Goal: Task Accomplishment & Management: Complete application form

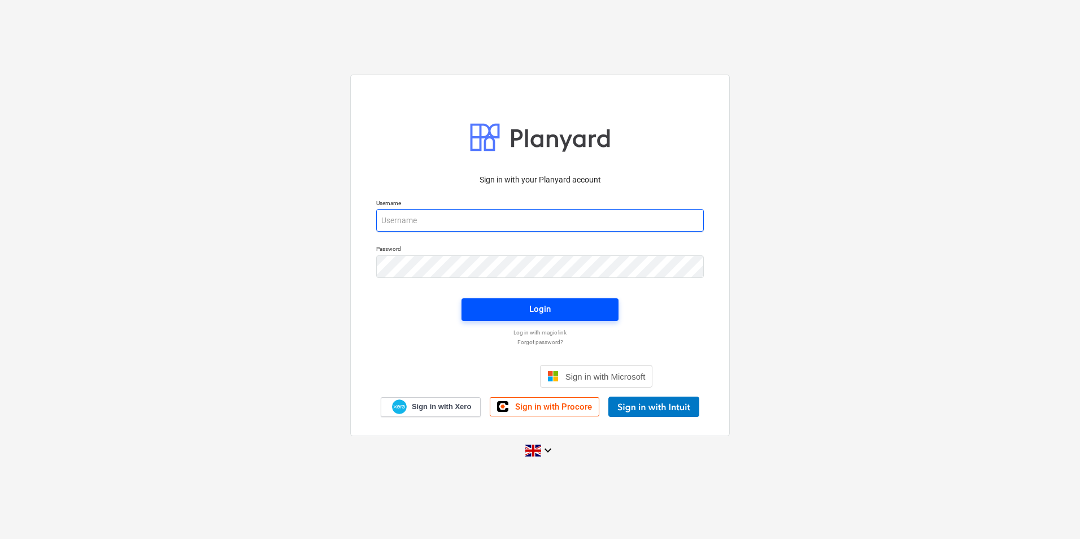
type input "jpbooree@vitrineglazing.com"
click at [554, 310] on span "Login" at bounding box center [540, 309] width 130 height 15
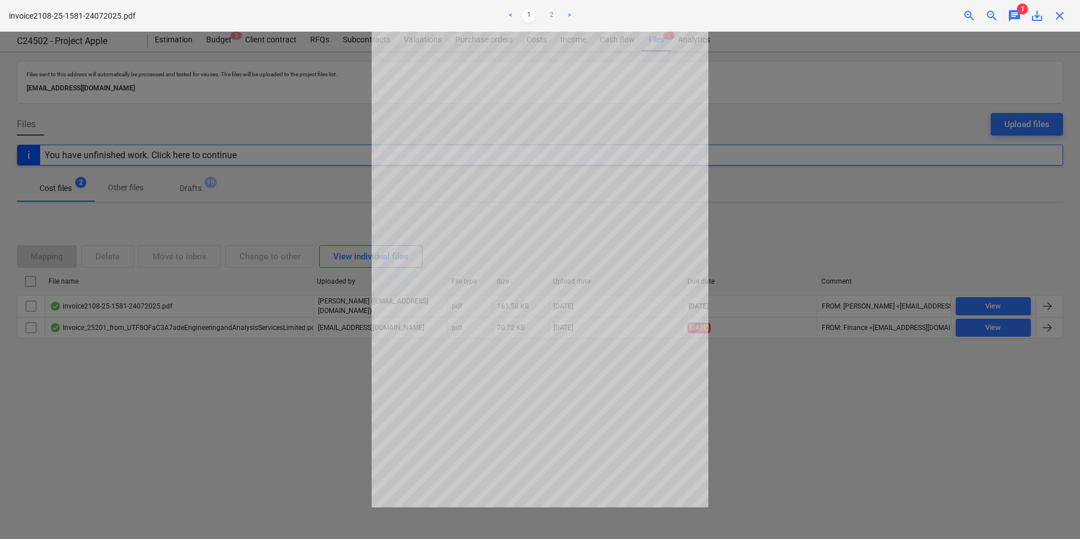
click at [755, 207] on div at bounding box center [540, 285] width 1080 height 507
click at [552, 14] on link "2" at bounding box center [552, 16] width 14 height 14
click at [569, 13] on link ">" at bounding box center [570, 16] width 14 height 14
click at [752, 252] on div at bounding box center [540, 285] width 1080 height 507
click at [754, 380] on div at bounding box center [540, 285] width 1080 height 507
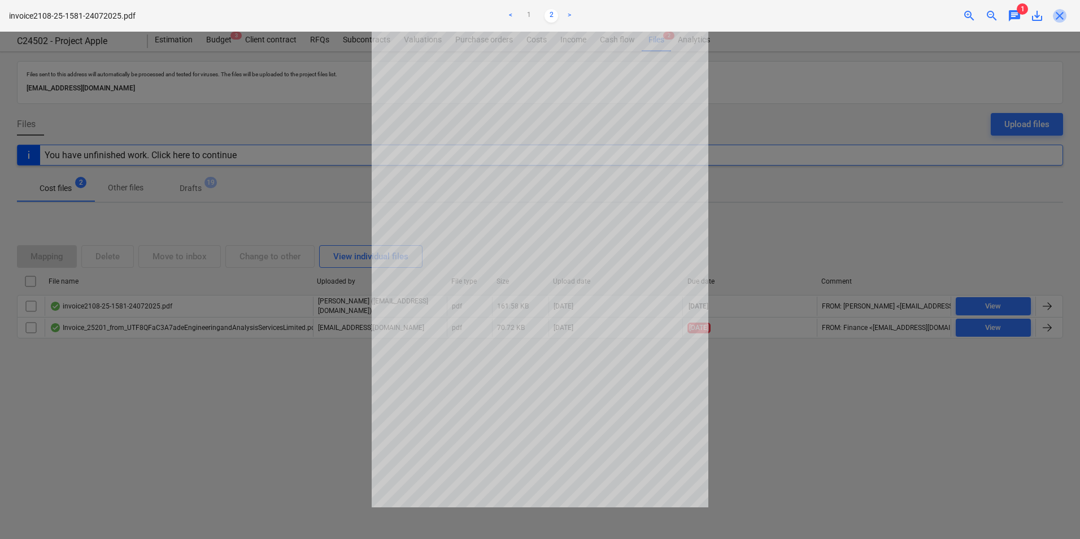
click at [1058, 15] on span "close" at bounding box center [1060, 16] width 14 height 14
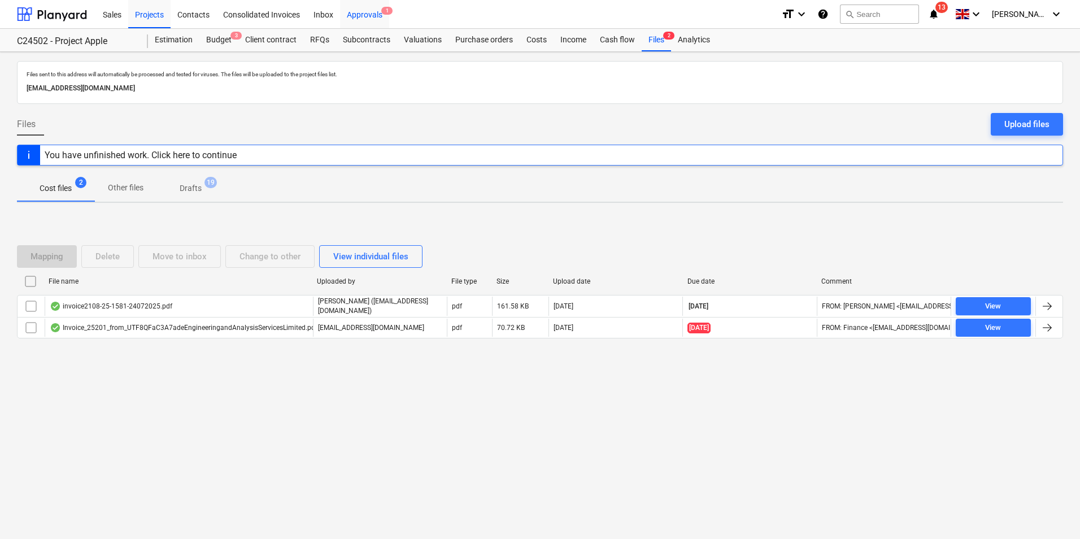
click at [376, 12] on div "Approvals 1" at bounding box center [364, 13] width 49 height 29
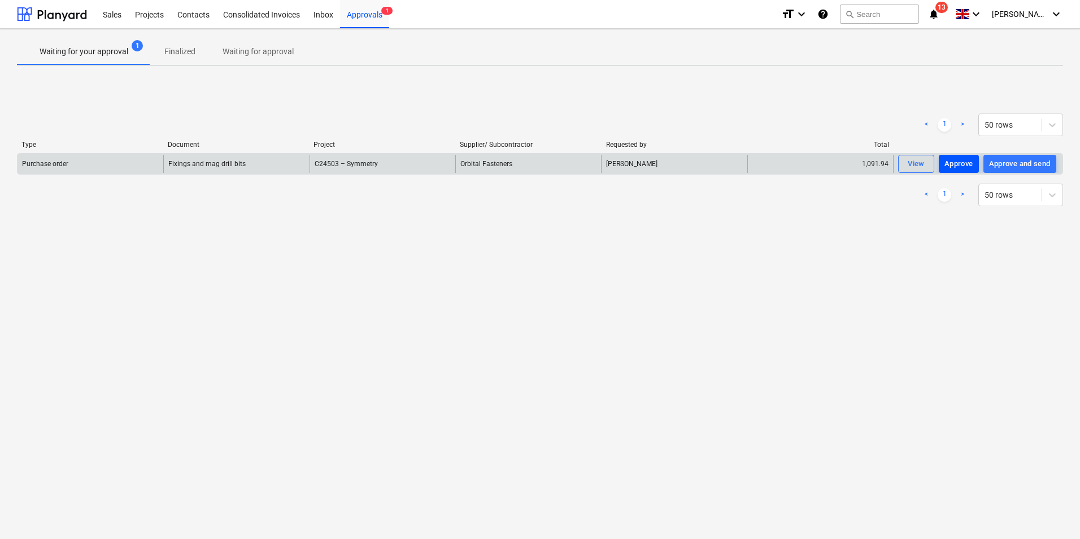
click at [961, 162] on div "Approve" at bounding box center [958, 164] width 29 height 13
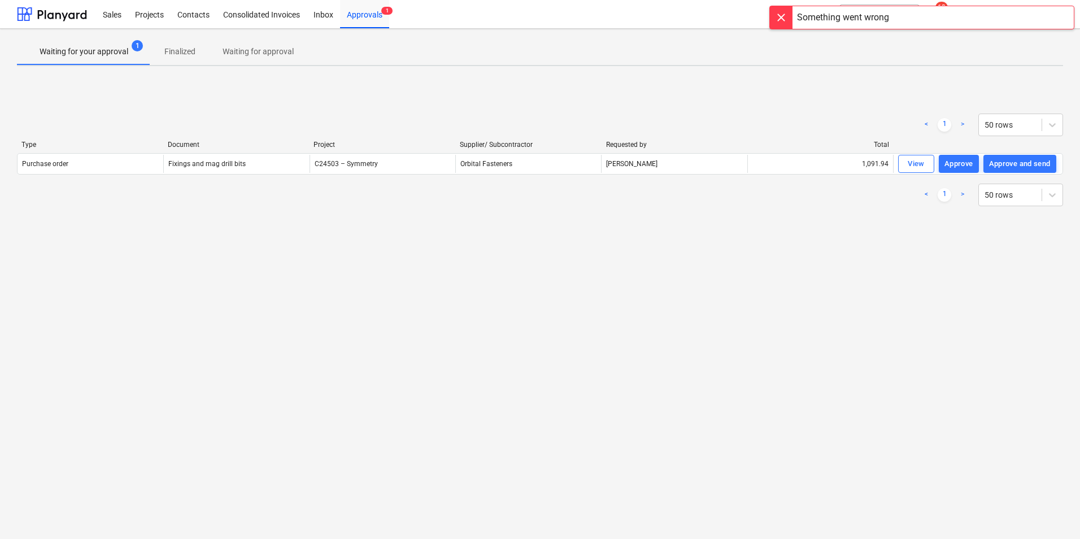
click at [779, 18] on div at bounding box center [781, 17] width 23 height 23
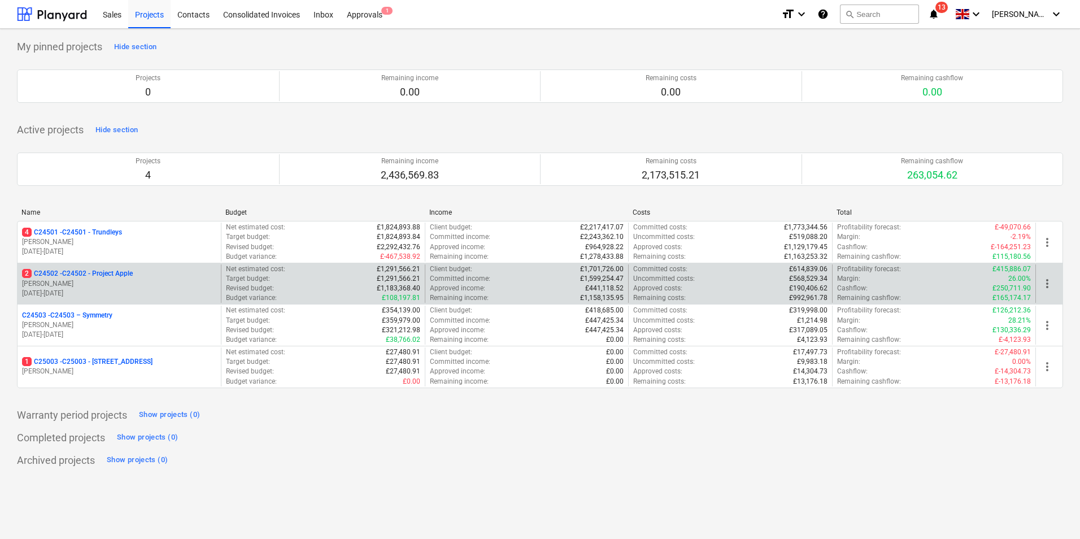
click at [108, 276] on p "2 C24502 - C24502 - Project Apple" at bounding box center [77, 274] width 111 height 10
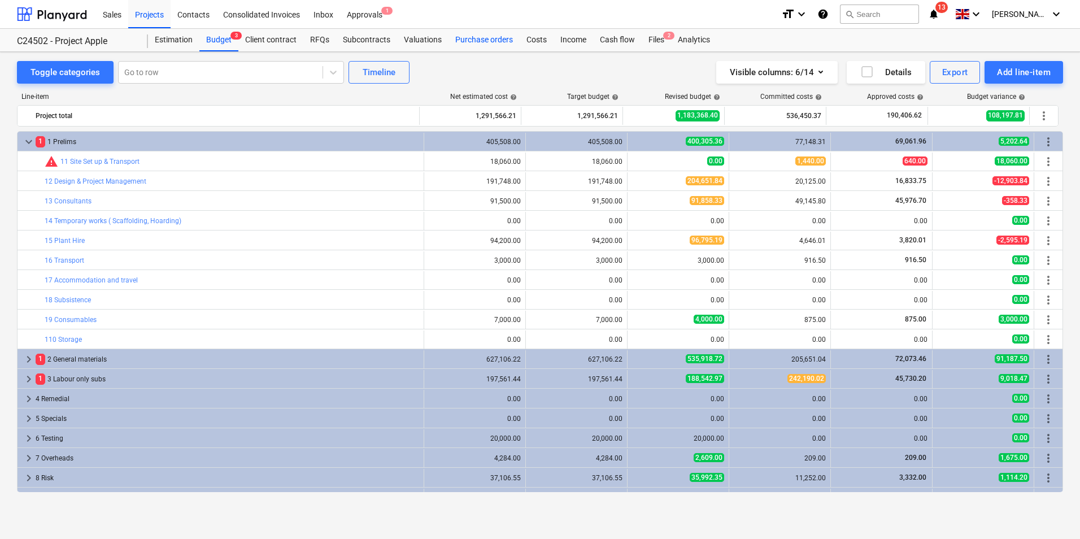
click at [491, 41] on div "Purchase orders" at bounding box center [483, 40] width 71 height 23
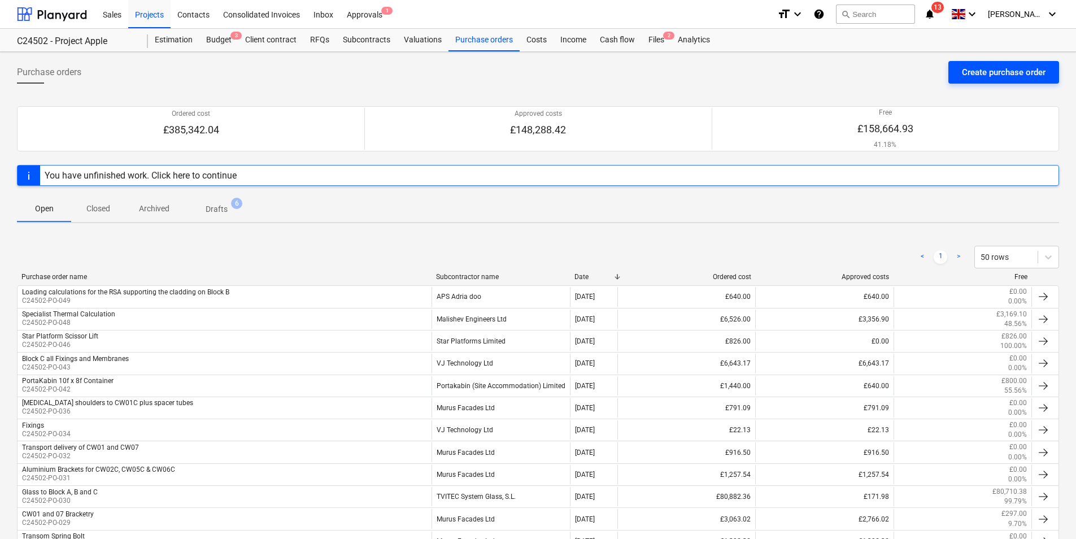
click at [990, 68] on div "Create purchase order" at bounding box center [1004, 72] width 84 height 15
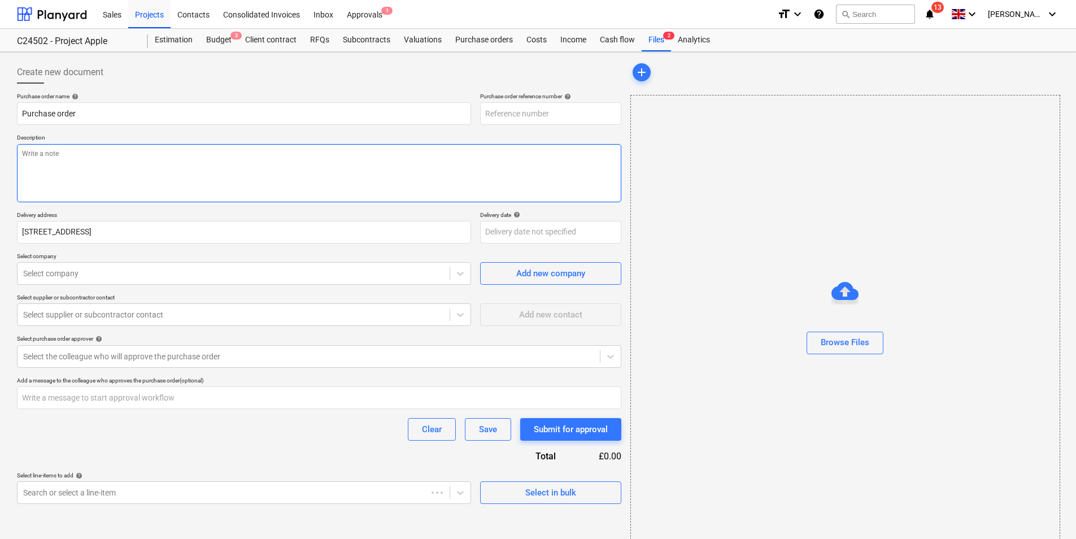
type textarea "x"
type input "C24502-PO-057"
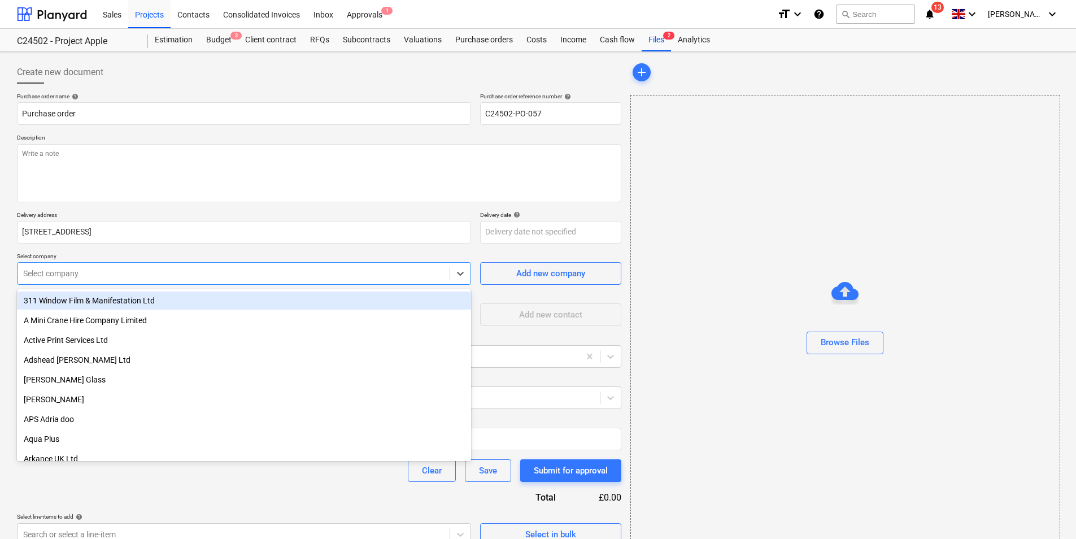
click at [134, 268] on div at bounding box center [233, 273] width 421 height 11
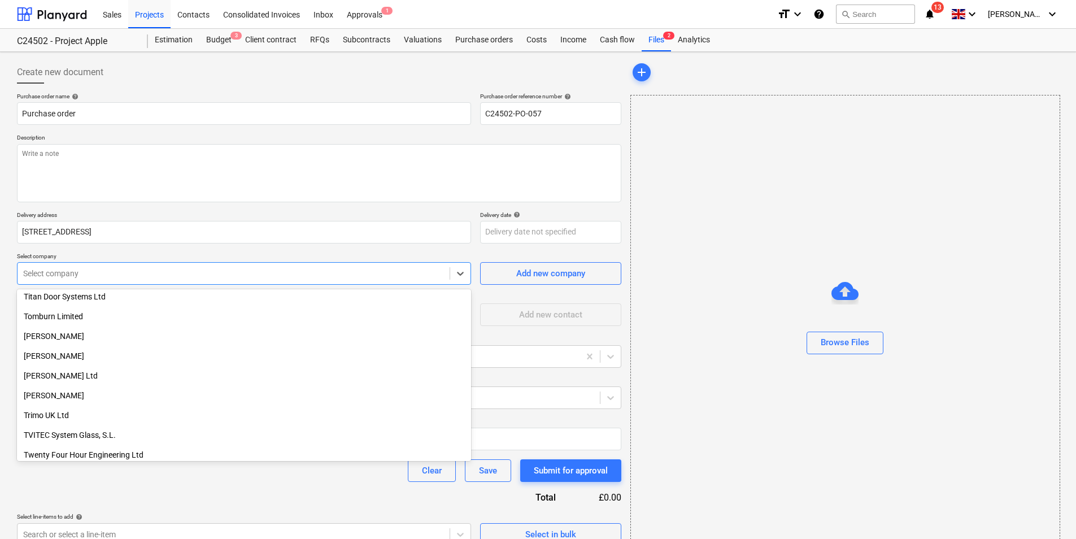
scroll to position [1957, 0]
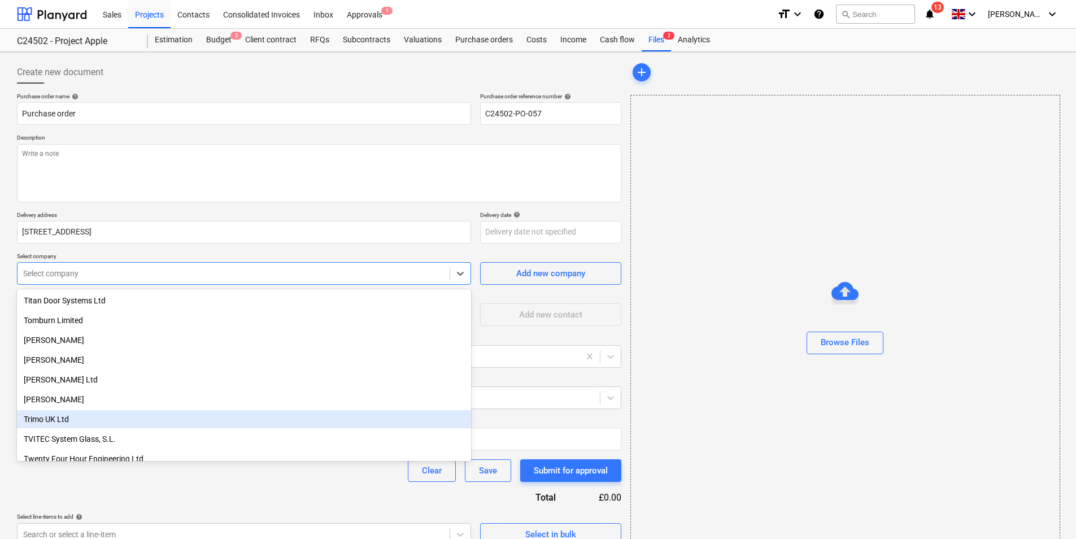
click at [58, 421] on div "Trimo UK Ltd" at bounding box center [244, 419] width 454 height 18
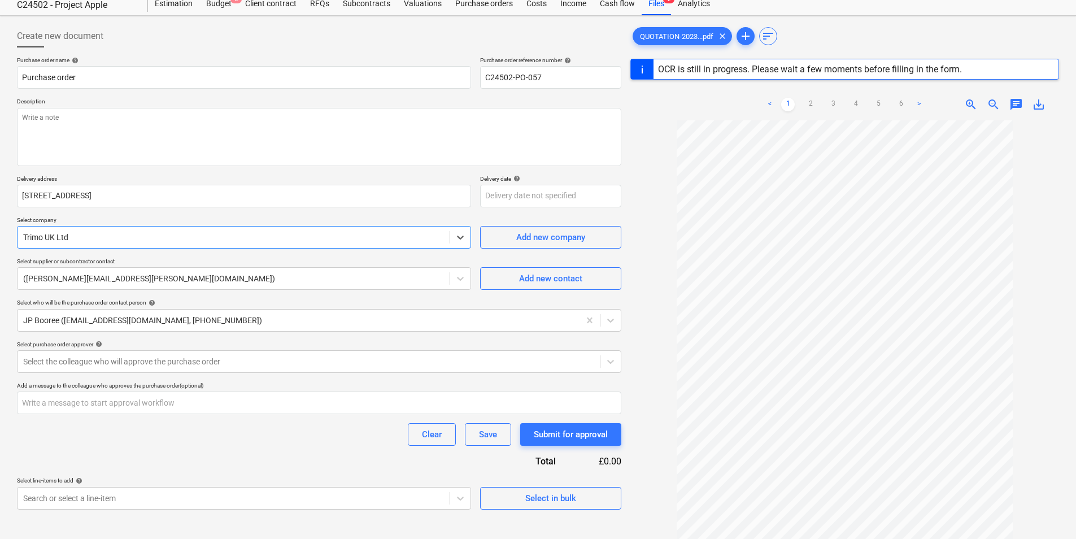
scroll to position [21, 0]
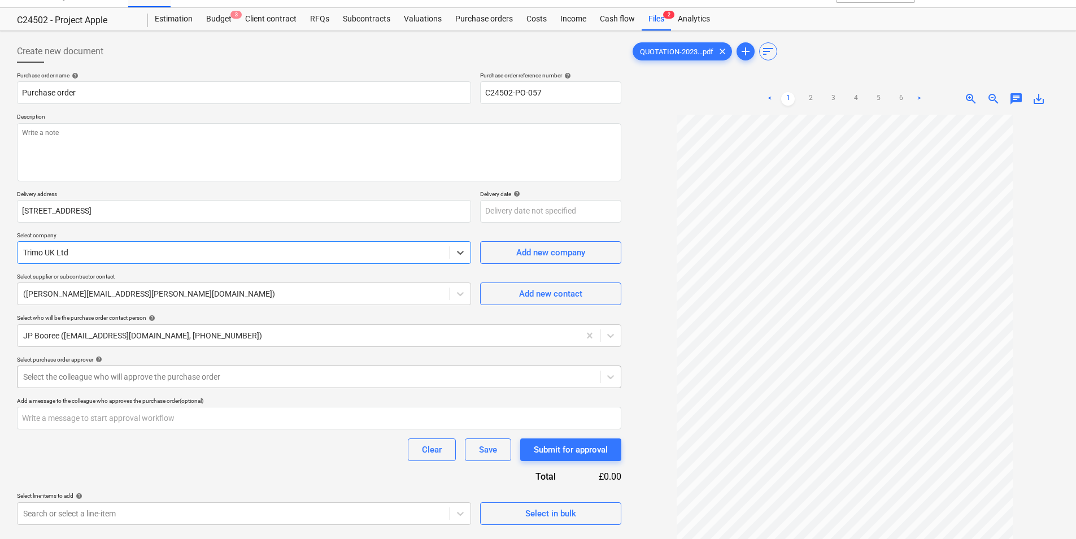
click at [185, 373] on div at bounding box center [308, 376] width 571 height 11
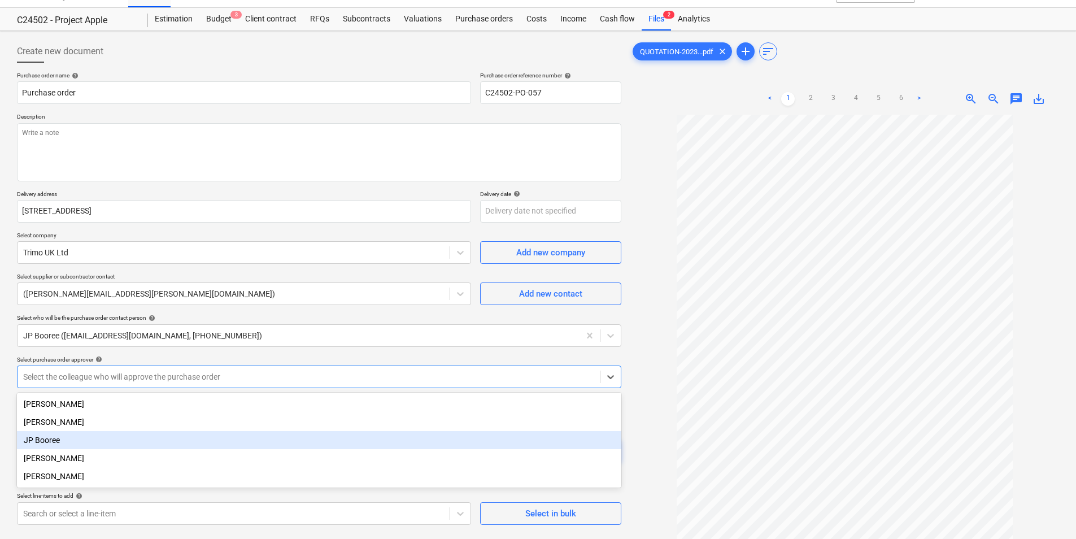
click at [54, 443] on div "JP Booree" at bounding box center [319, 440] width 604 height 18
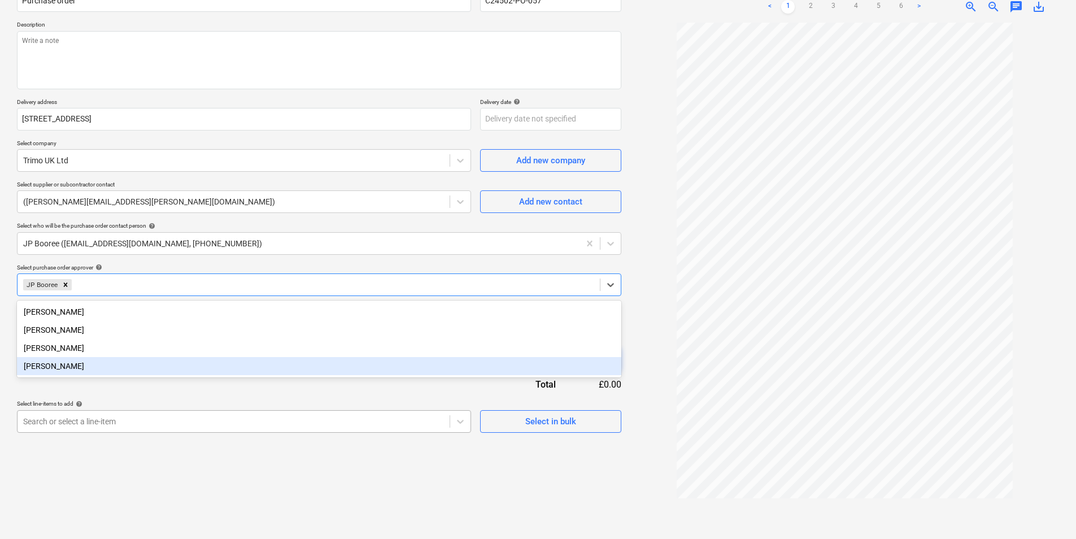
scroll to position [183, 0]
click at [170, 417] on body "Sales Projects Contacts Consolidated Invoices Inbox Approvals 1 format_size key…" at bounding box center [538, 156] width 1076 height 539
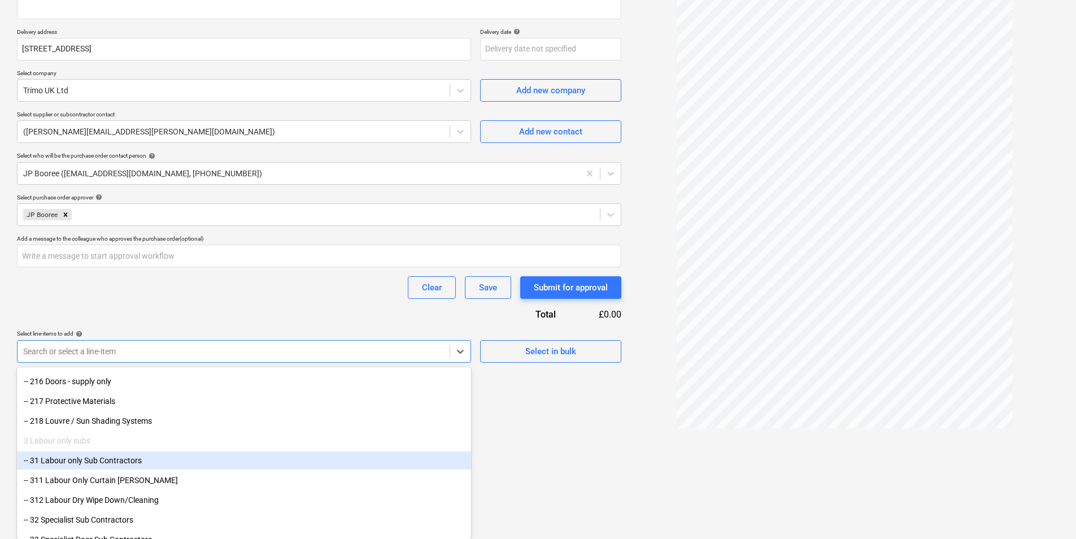
scroll to position [565, 0]
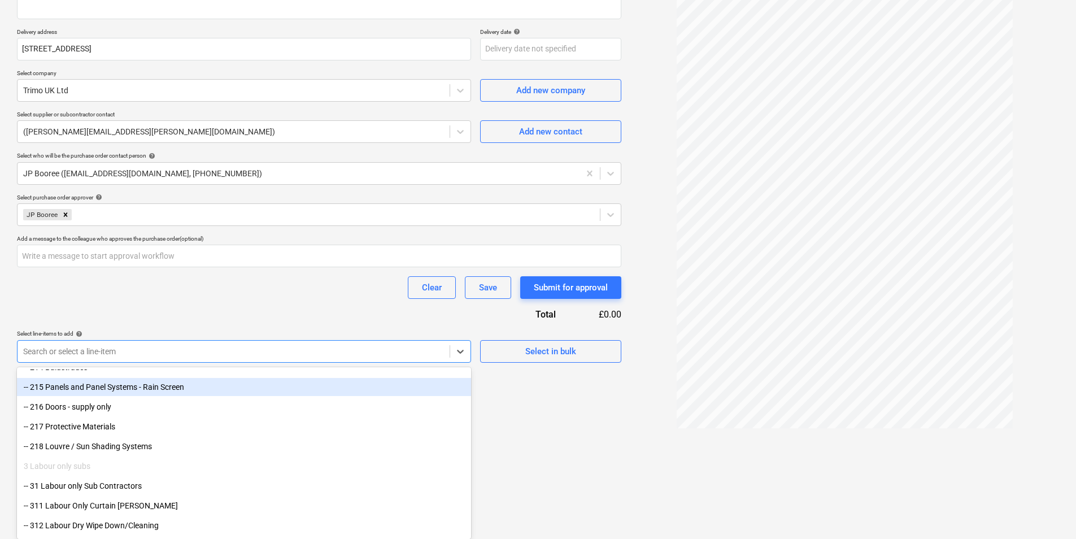
drag, startPoint x: 166, startPoint y: 395, endPoint x: 164, endPoint y: 386, distance: 9.8
click at [164, 386] on div "-- 215 Panels and Panel Systems - Rain Screen" at bounding box center [244, 387] width 454 height 18
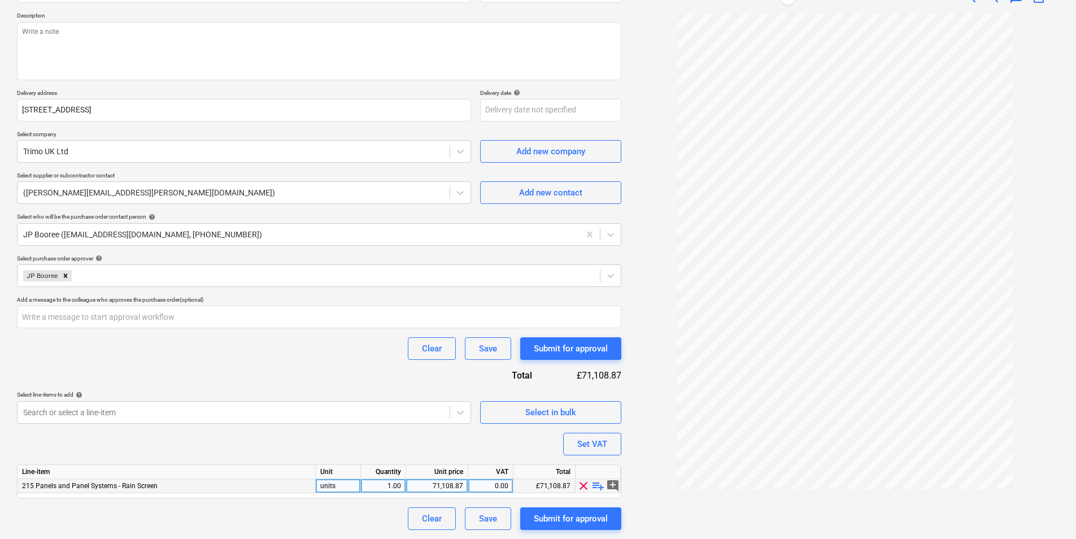
click at [450, 487] on div "71,108.87" at bounding box center [437, 486] width 53 height 14
type textarea "x"
click at [458, 483] on div "71,108.87" at bounding box center [437, 486] width 53 height 14
type input "61585"
click at [436, 431] on div "Purchase order name help Purchase order Purchase order reference number help C2…" at bounding box center [319, 250] width 604 height 559
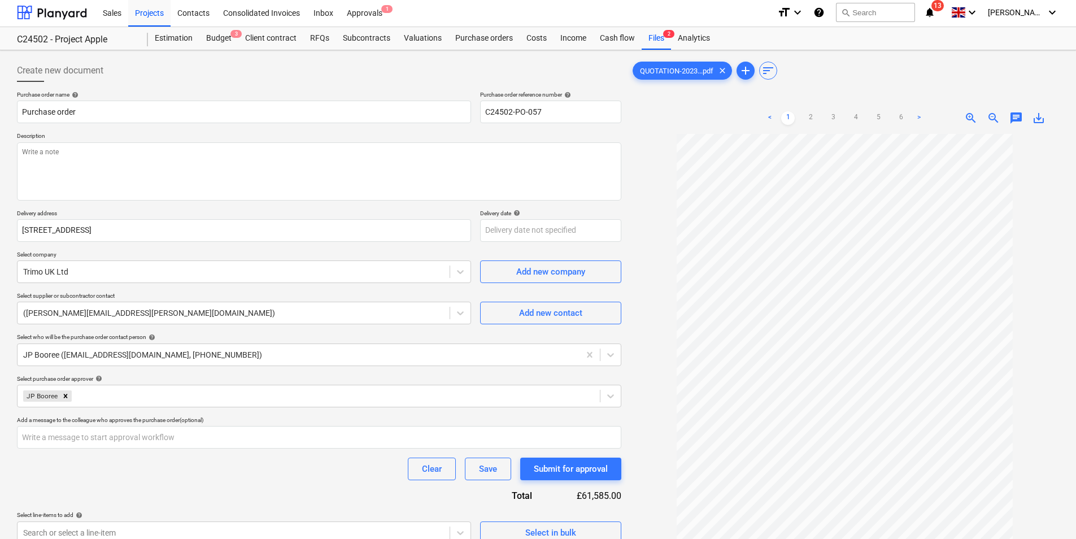
scroll to position [0, 0]
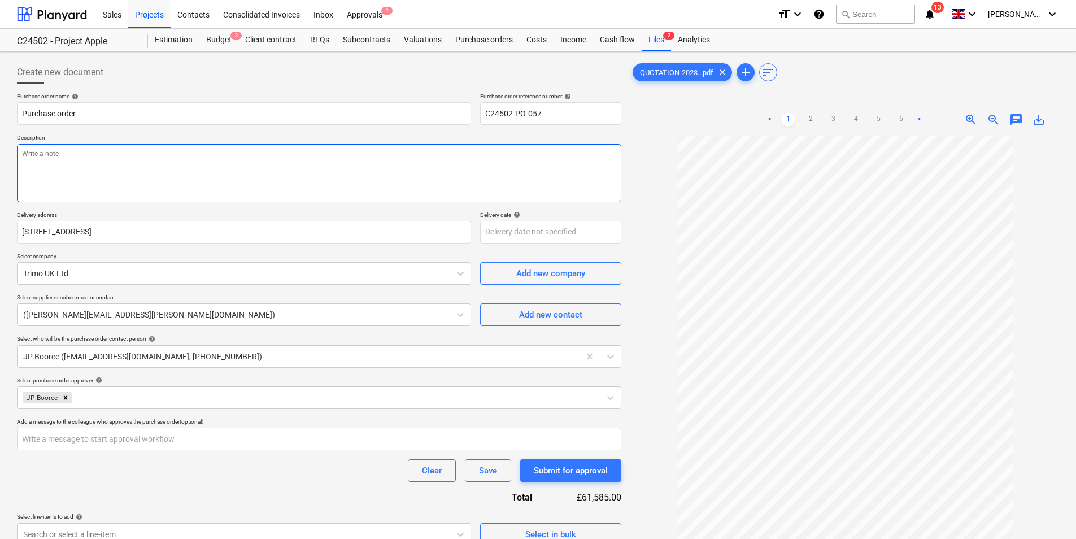
click at [160, 159] on textarea at bounding box center [319, 173] width 604 height 58
type textarea "x"
type textarea "B"
type textarea "x"
type textarea "Bl"
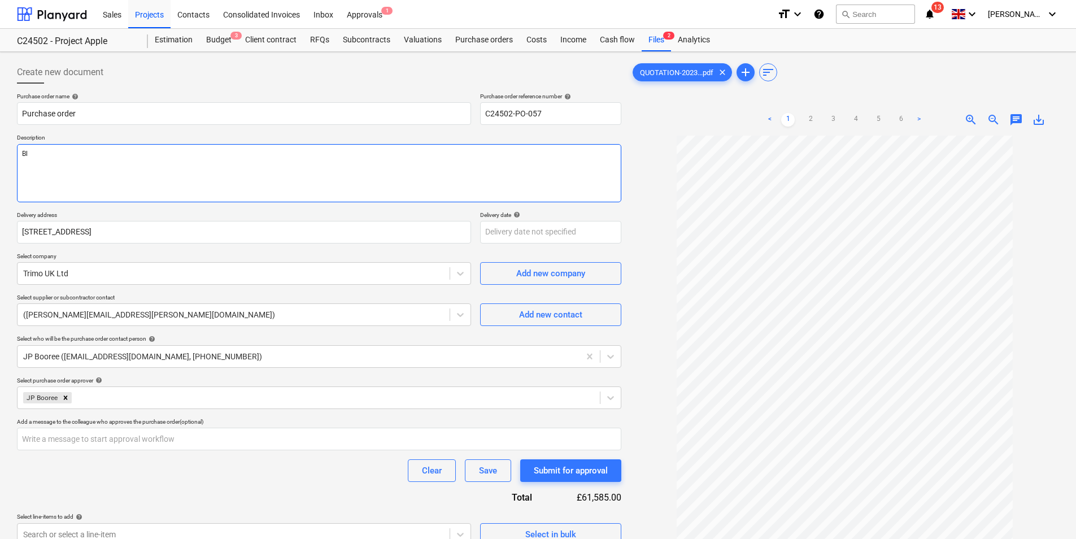
type textarea "x"
type textarea "Blo"
type textarea "x"
type textarea "Bloc"
type textarea "x"
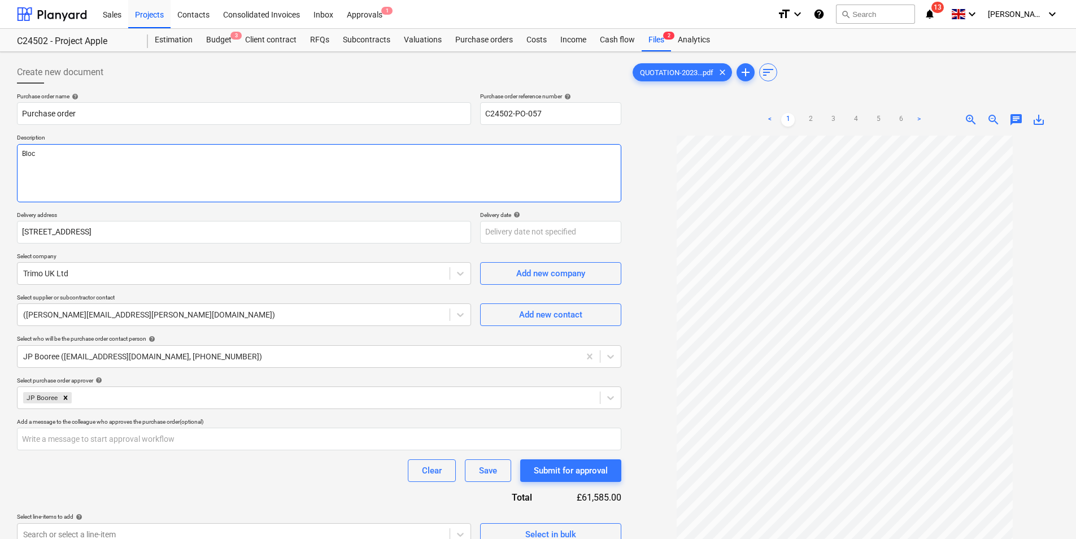
type textarea "Block"
type textarea "x"
type textarea "Block"
type textarea "x"
type textarea "Block C"
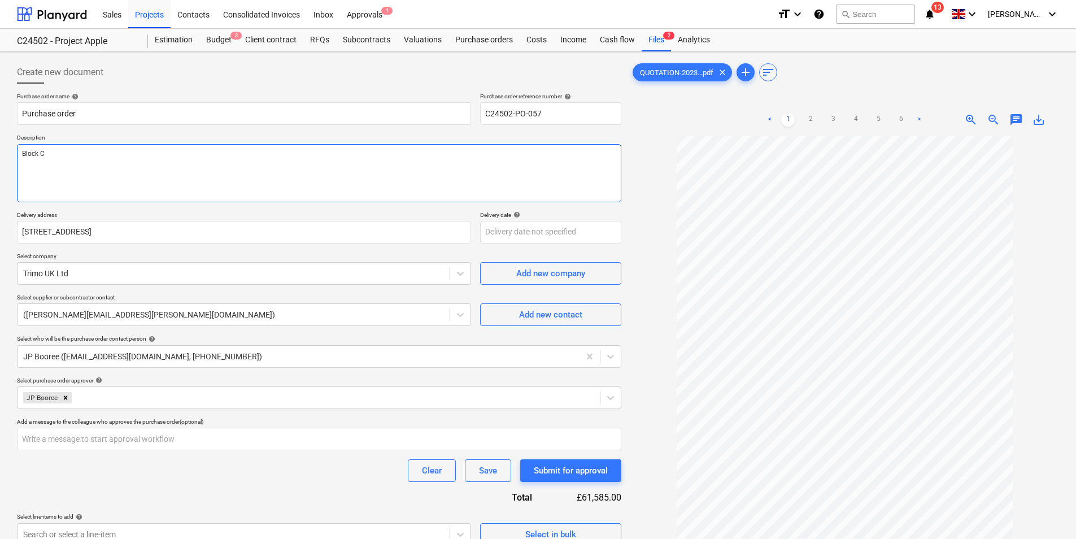
type textarea "x"
type textarea "Block C"
type textarea "x"
type textarea "Block C R"
type textarea "x"
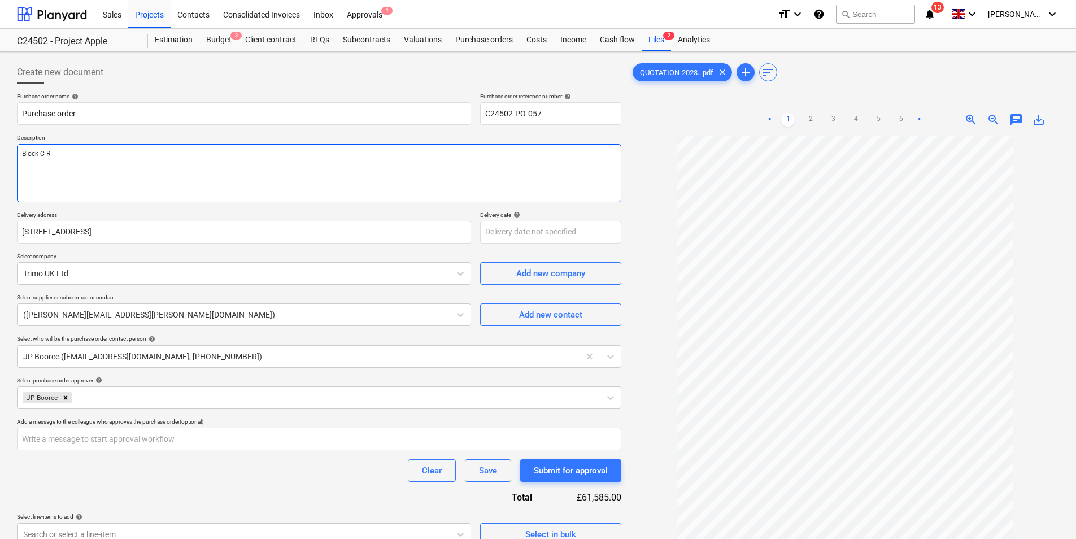
type textarea "Block C Ro"
type textarea "x"
type textarea "Block C Roo"
type textarea "x"
type textarea "Block C Roof"
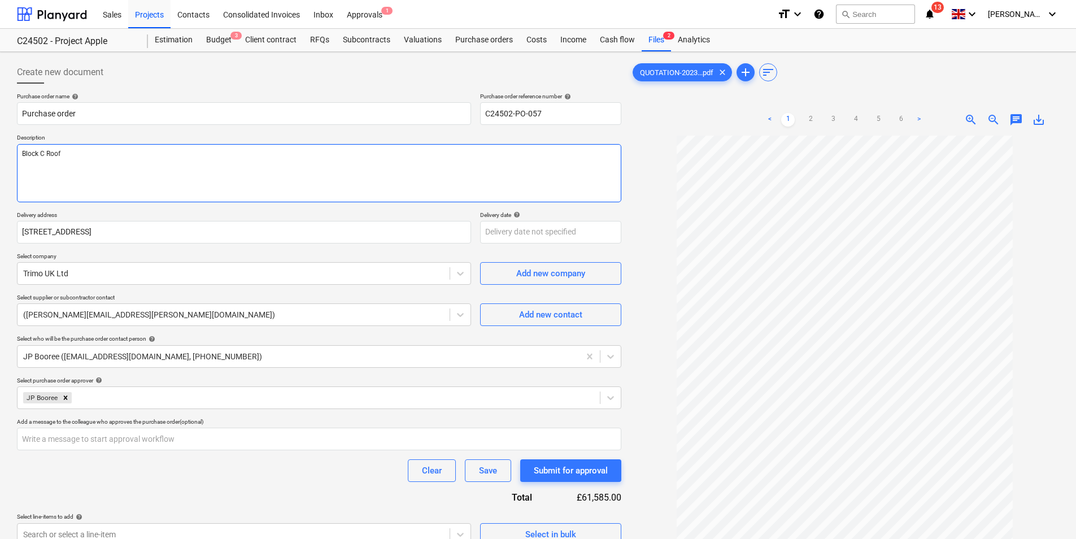
type textarea "x"
type textarea "Block C Roof"
type textarea "x"
type textarea "Block C Roof p"
type textarea "x"
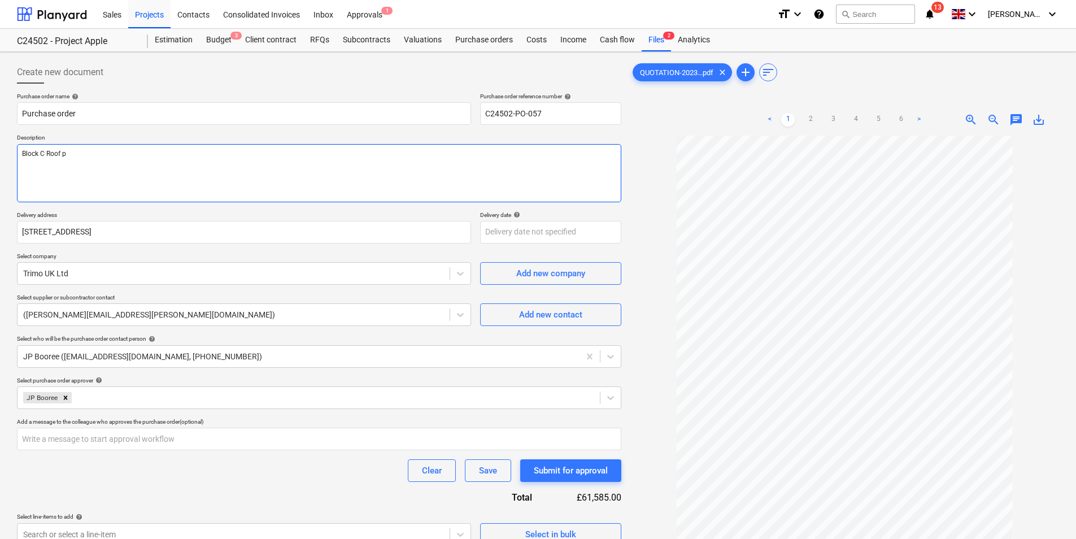
type textarea "Block C Roof pa"
type textarea "x"
type textarea "Block C Roof pan"
type textarea "x"
type textarea "Block C Roof pane"
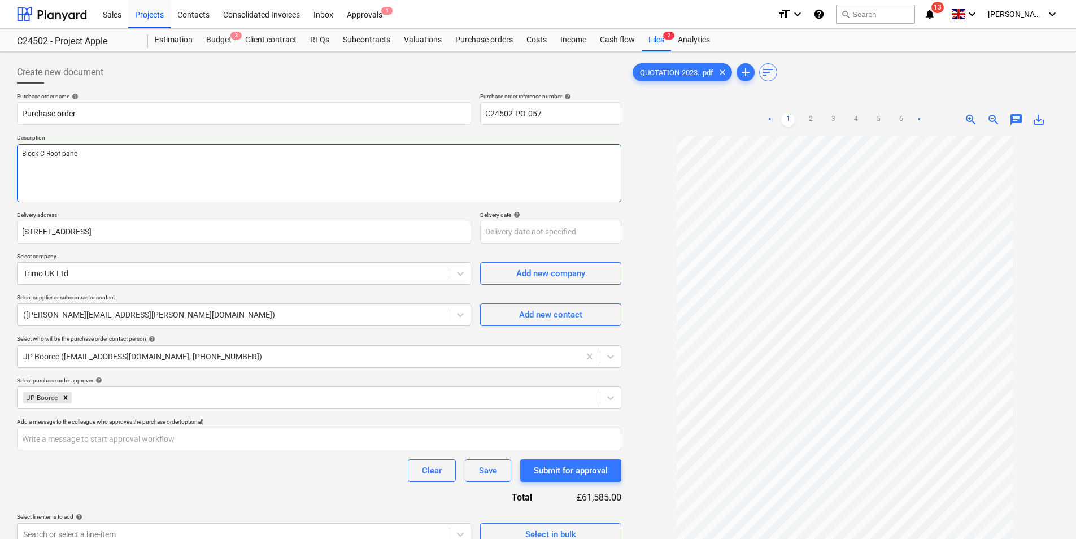
type textarea "x"
type textarea "Block C Roof panel"
type textarea "x"
type textarea "Block C Roof panels"
type textarea "x"
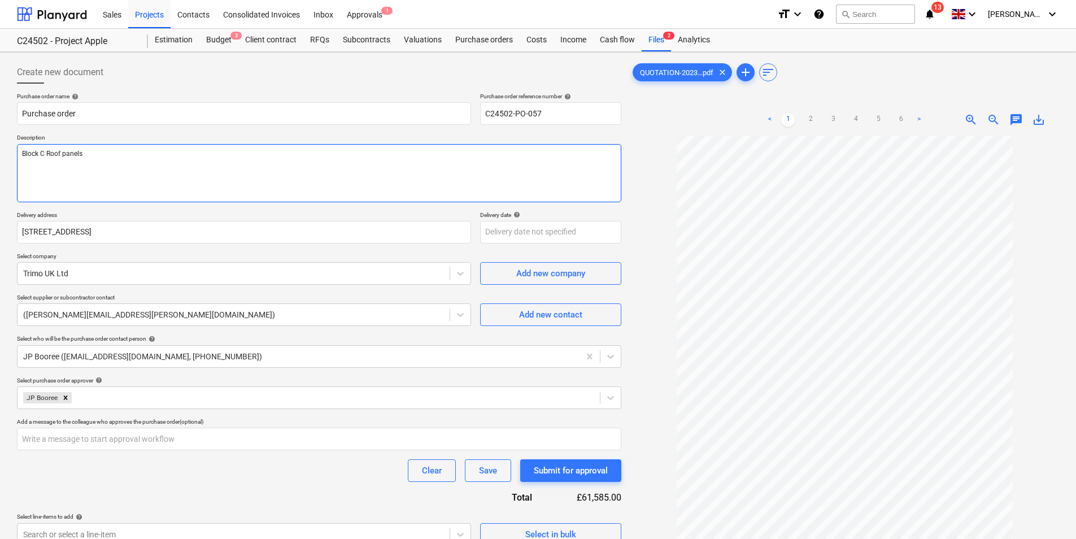
type textarea "Block C Roof panels"
type textarea "x"
type textarea "Block C Roof panels a"
type textarea "x"
type textarea "Block C Roof panels an"
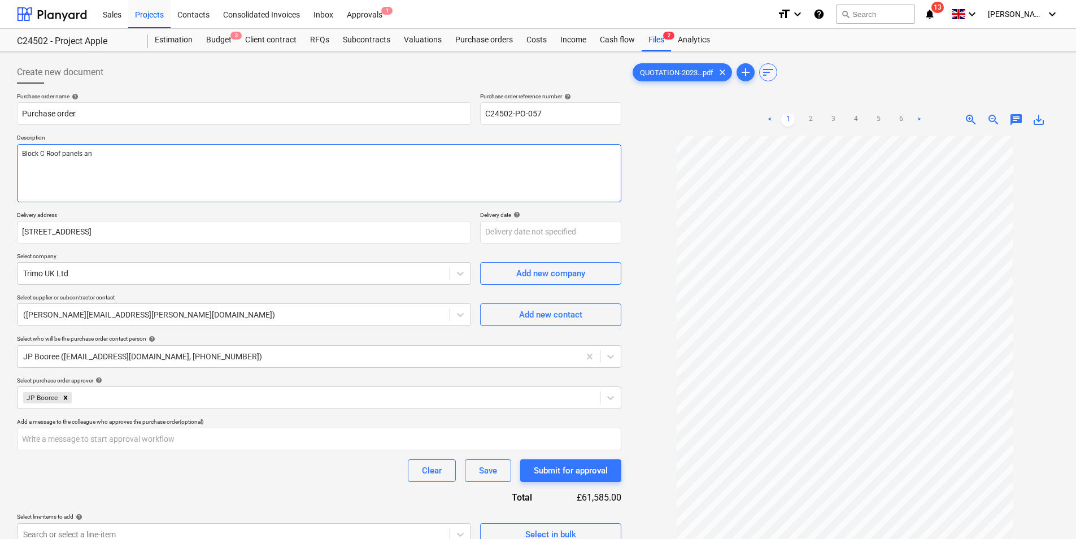
type textarea "x"
type textarea "Block C Roof panels and"
type textarea "x"
type textarea "Block C Roof panels and"
type textarea "x"
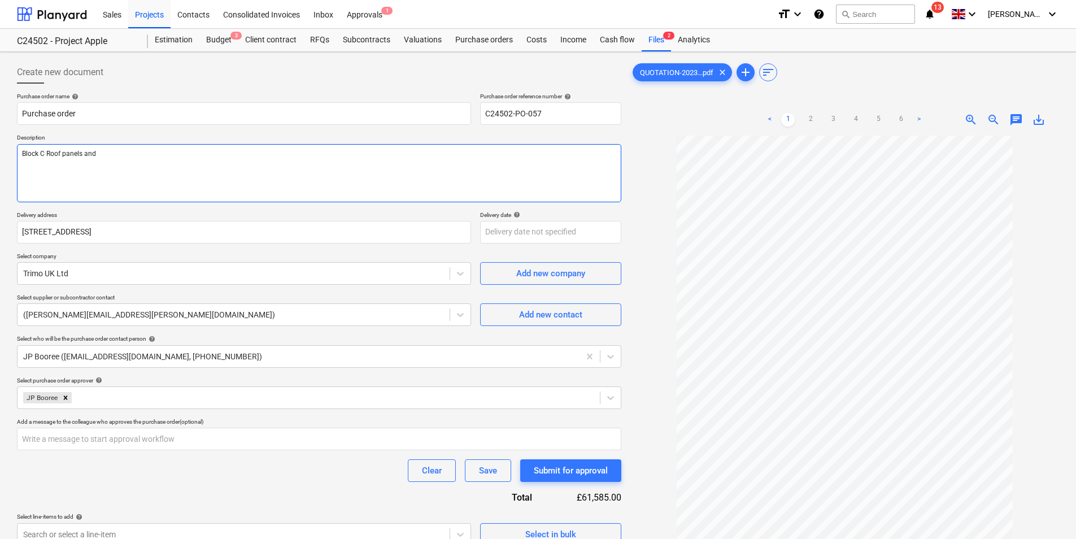
type textarea "Block C Roof panels and S"
type textarea "x"
type textarea "Block C Roof panels and St"
type textarea "x"
type textarea "Block C Roof panels and Stai"
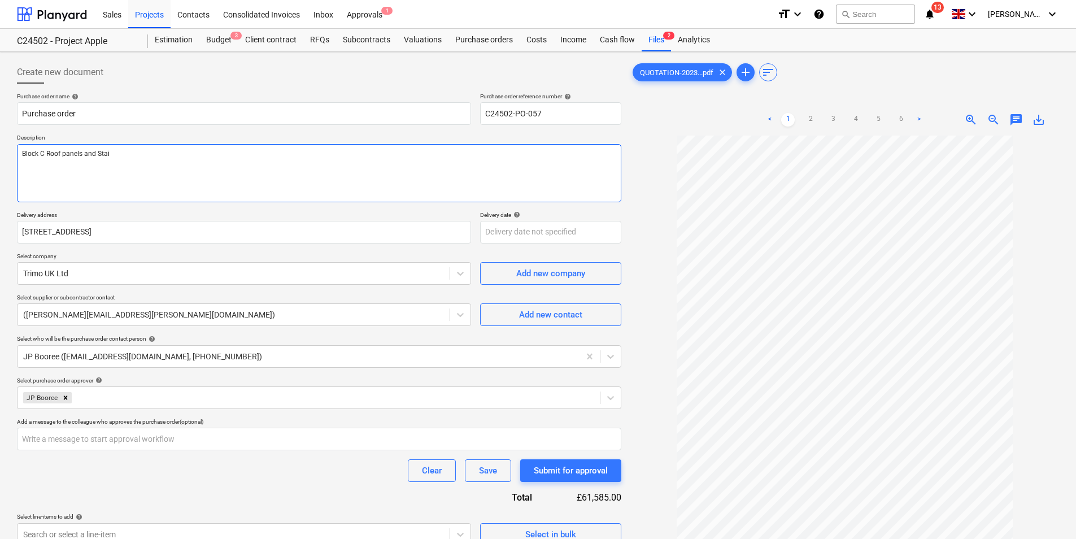
type textarea "x"
type textarea "Block C Roof panels and Stair"
type textarea "x"
type textarea "Block C Roof panels and Stair"
type textarea "x"
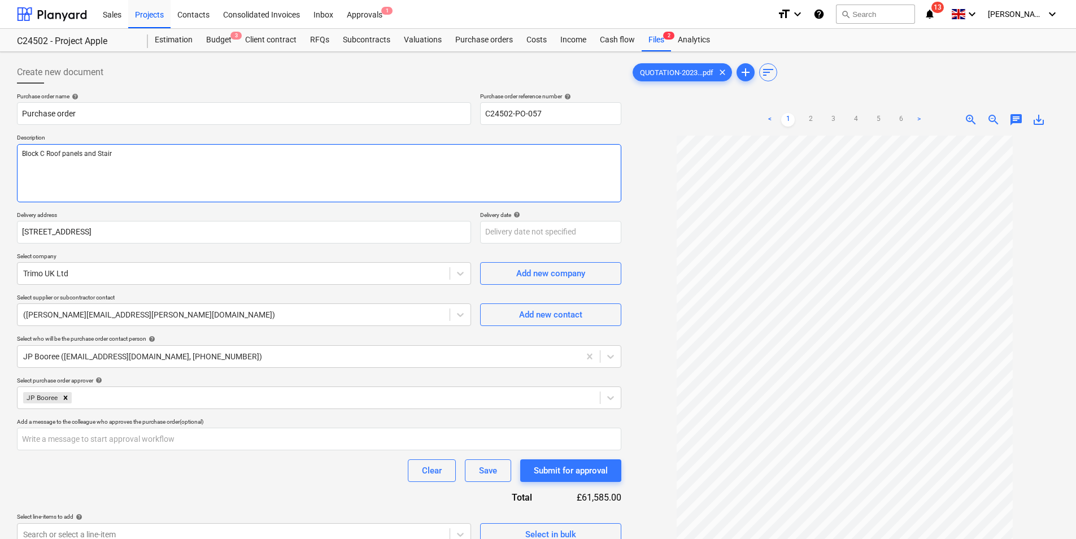
type textarea "Block C Roof panels and Stair e"
type textarea "x"
type textarea "Block C Roof panels and Stair en"
type textarea "x"
type textarea "Block C Roof panels and Stair enc"
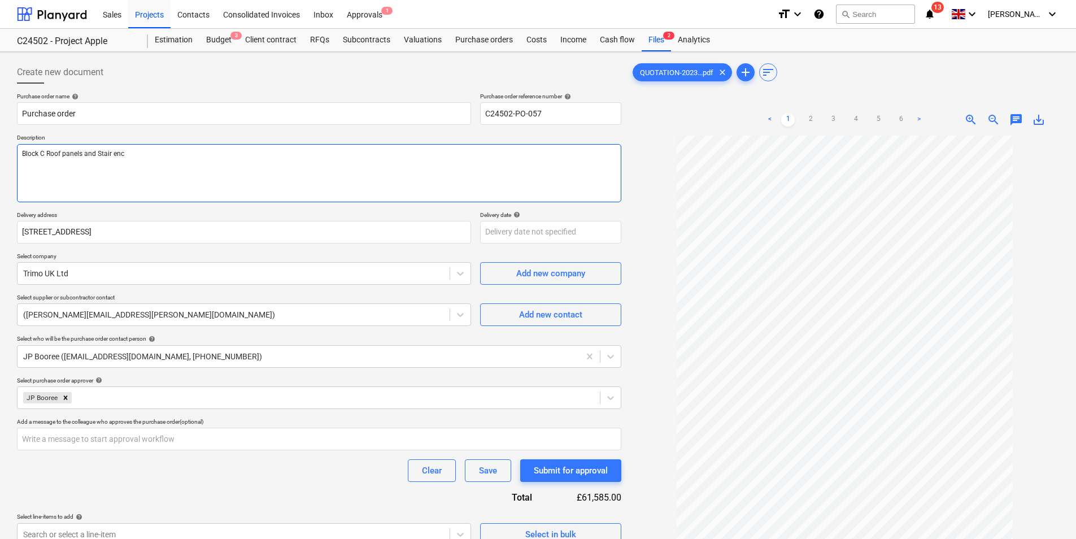
type textarea "x"
type textarea "Block C Roof panels and Stair encl"
type textarea "x"
type textarea "Block C Roof panels and Stair enclo"
type textarea "x"
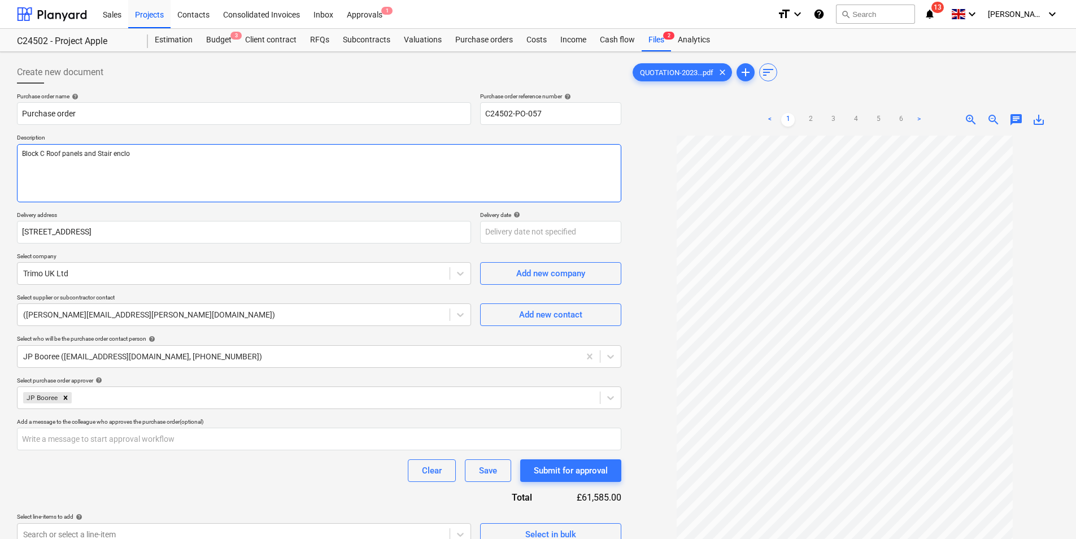
type textarea "Block C Roof panels and Stair enclos"
type textarea "x"
type textarea "Block C Roof panels and Stair enclosu"
type textarea "x"
type textarea "Block C Roof panels and Stair enclosur"
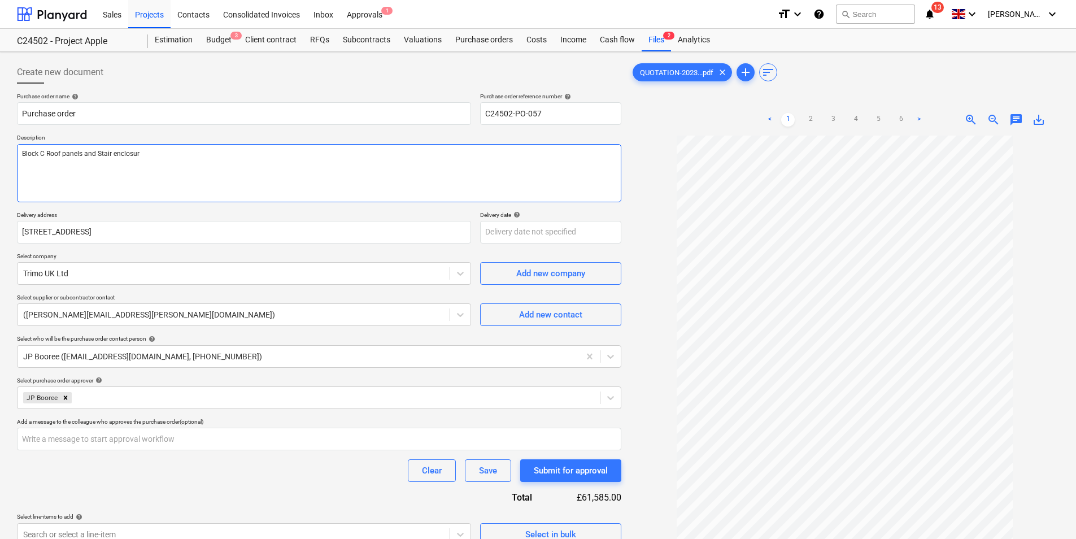
type textarea "x"
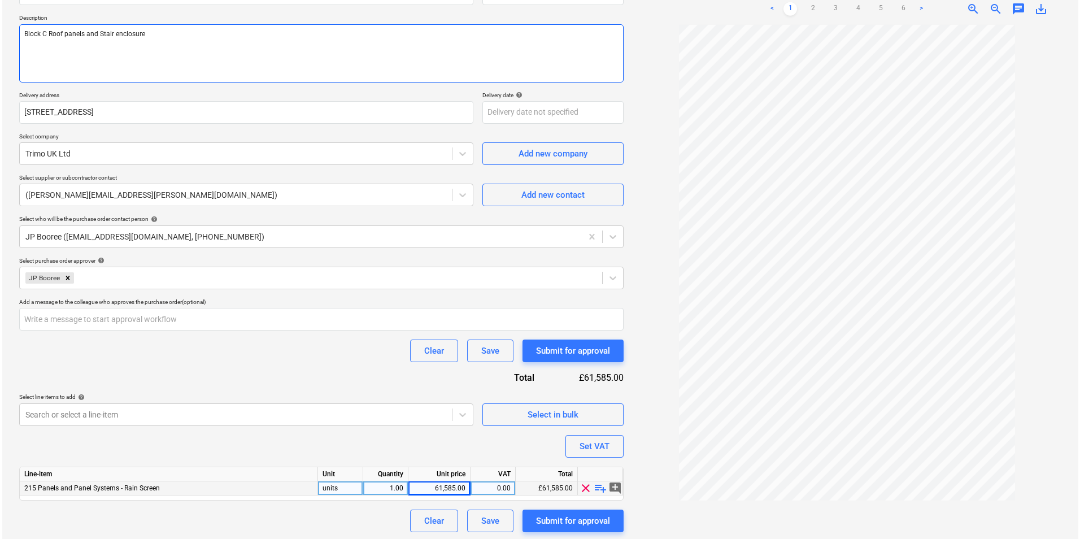
scroll to position [122, 0]
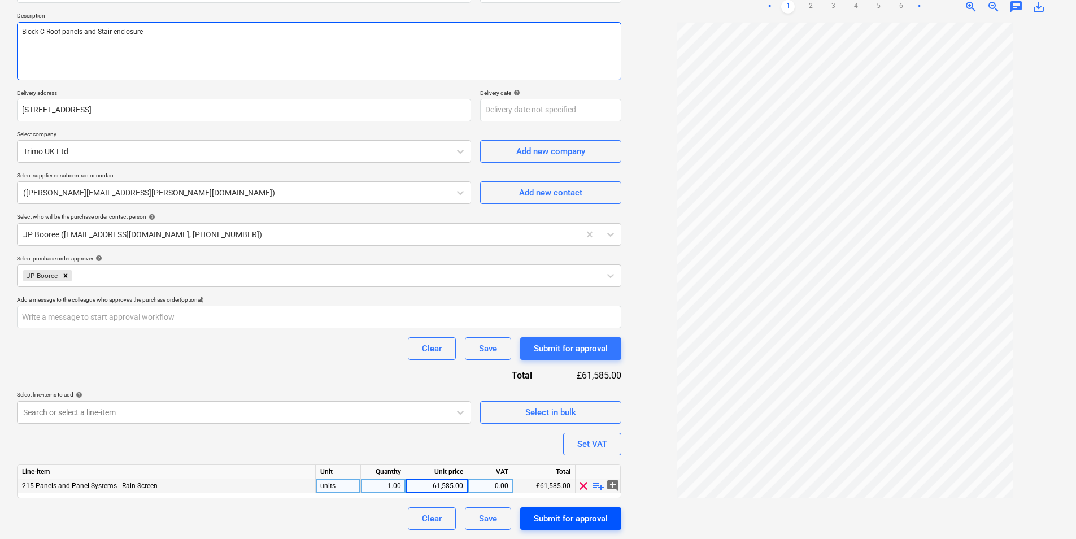
type textarea "Block C Roof panels and Stair enclosure"
click at [563, 515] on div "Submit for approval" at bounding box center [571, 518] width 74 height 15
type textarea "x"
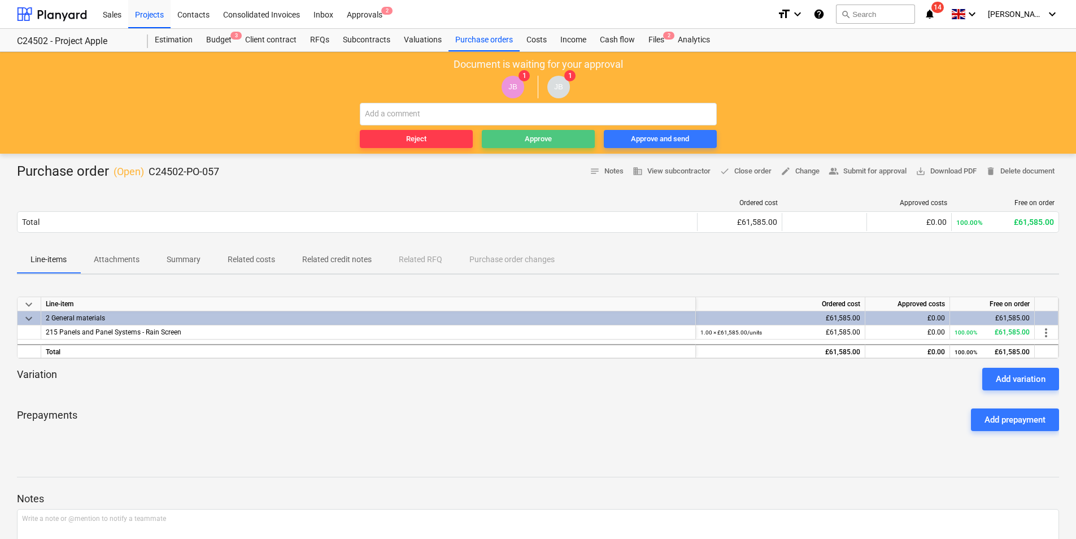
click at [552, 137] on span "Approve" at bounding box center [538, 139] width 104 height 13
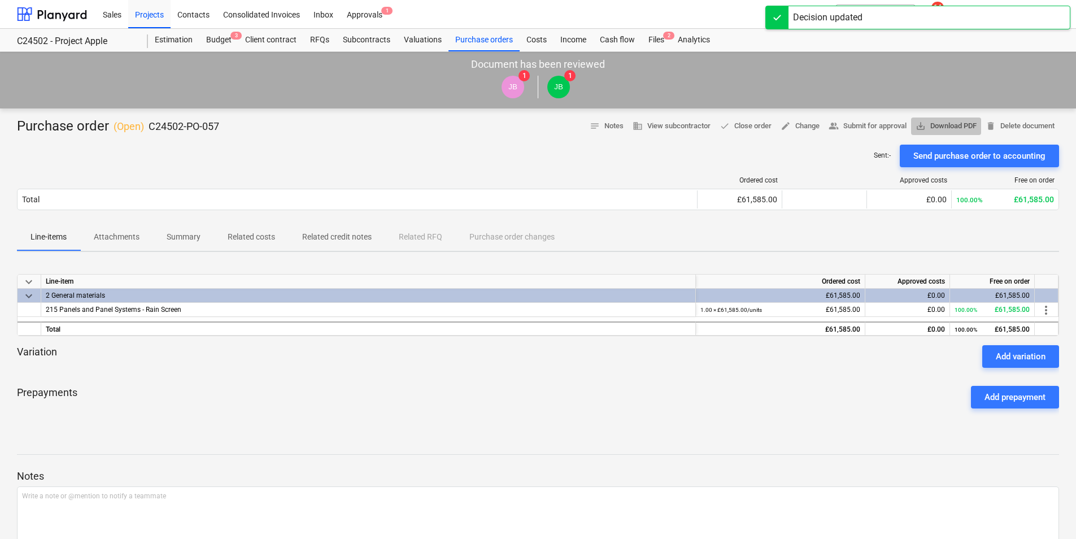
click at [934, 124] on span "save_alt Download PDF" at bounding box center [946, 126] width 61 height 13
